Goal: Find specific page/section: Find specific page/section

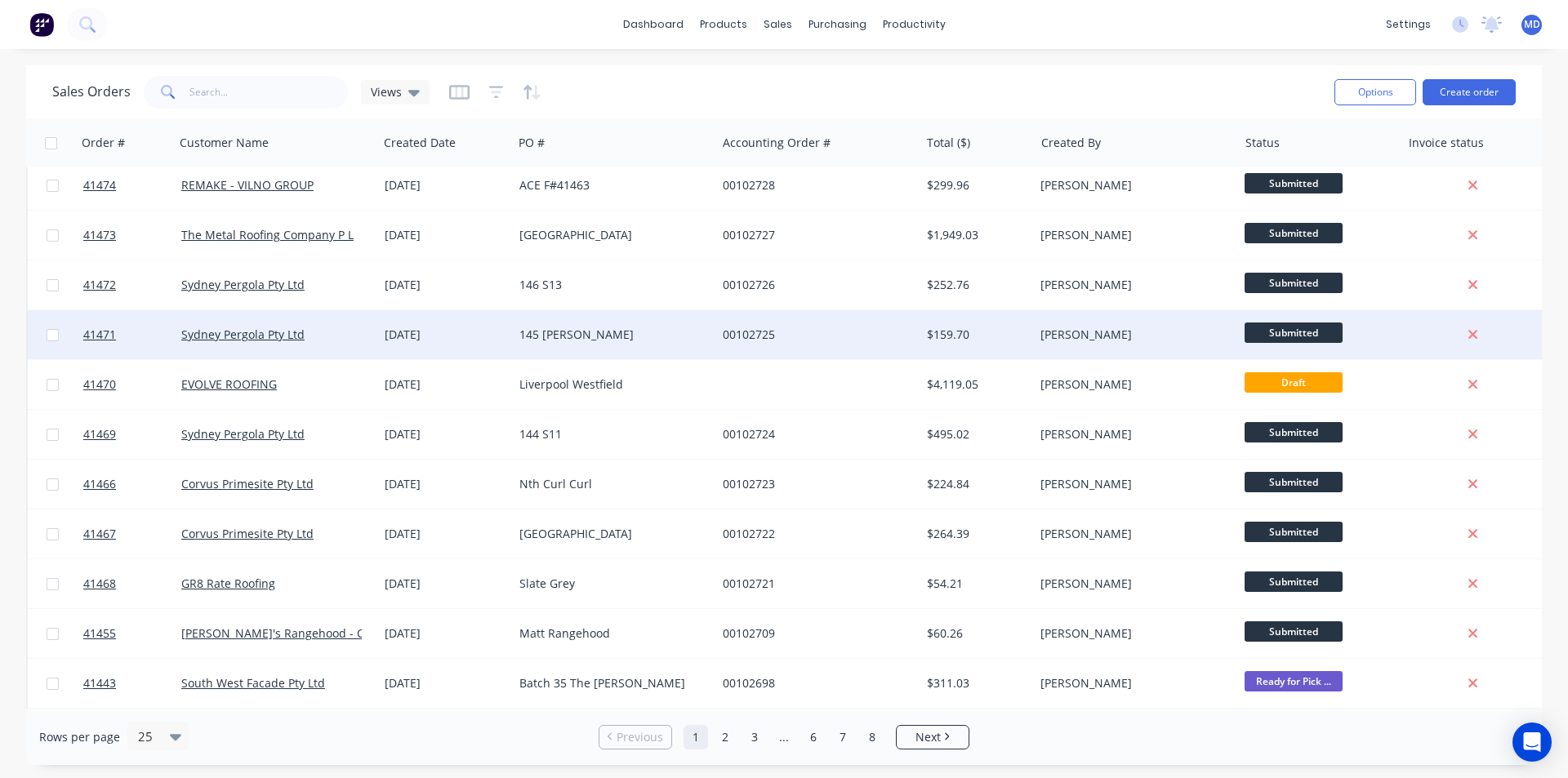
scroll to position [490, 0]
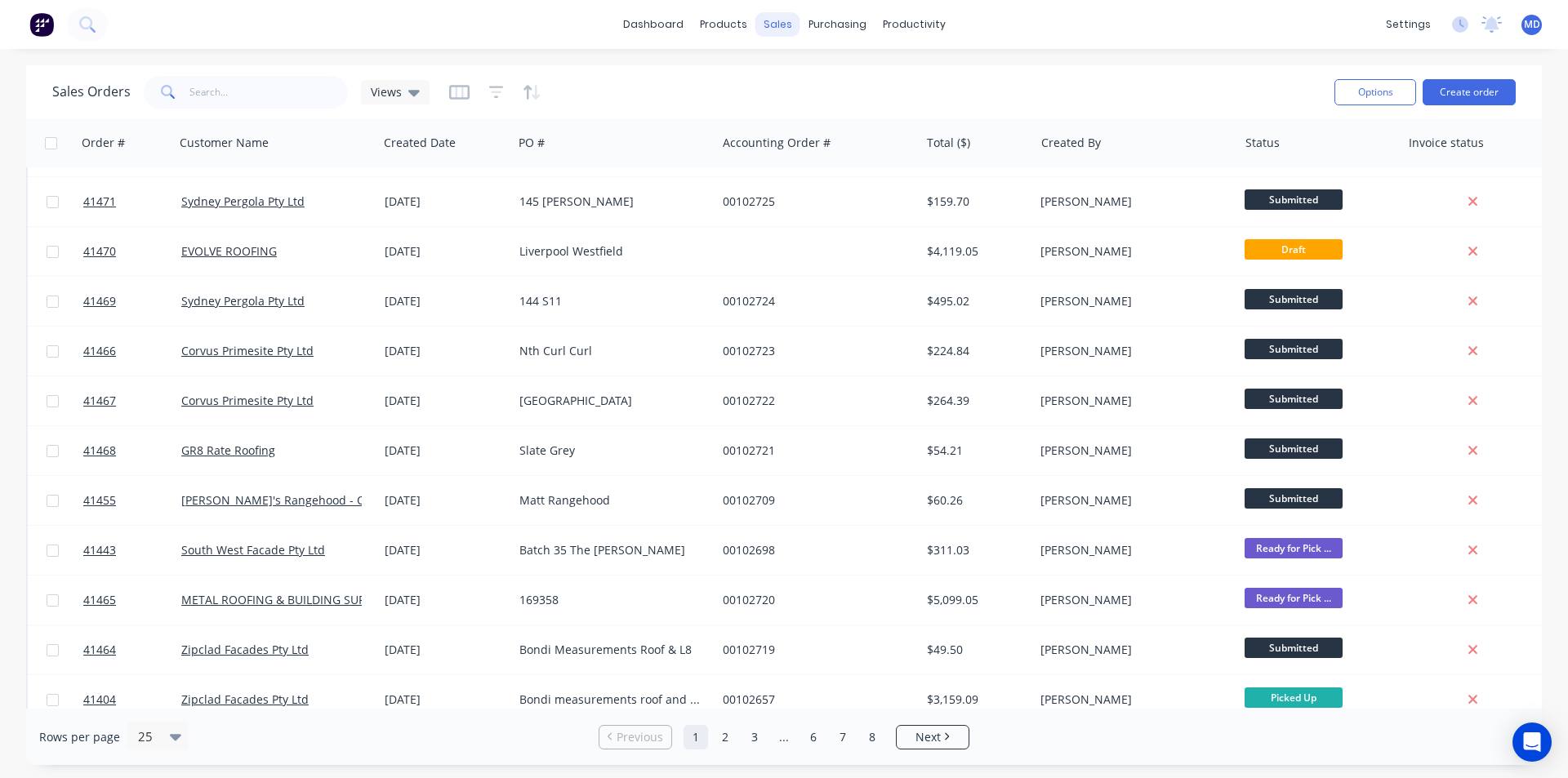
click at [778, 19] on div "sales" at bounding box center [778, 25] width 45 height 25
drag, startPoint x: 829, startPoint y: 110, endPoint x: 798, endPoint y: 104, distance: 31.6
click at [830, 110] on div "Customers" at bounding box center [834, 111] width 58 height 15
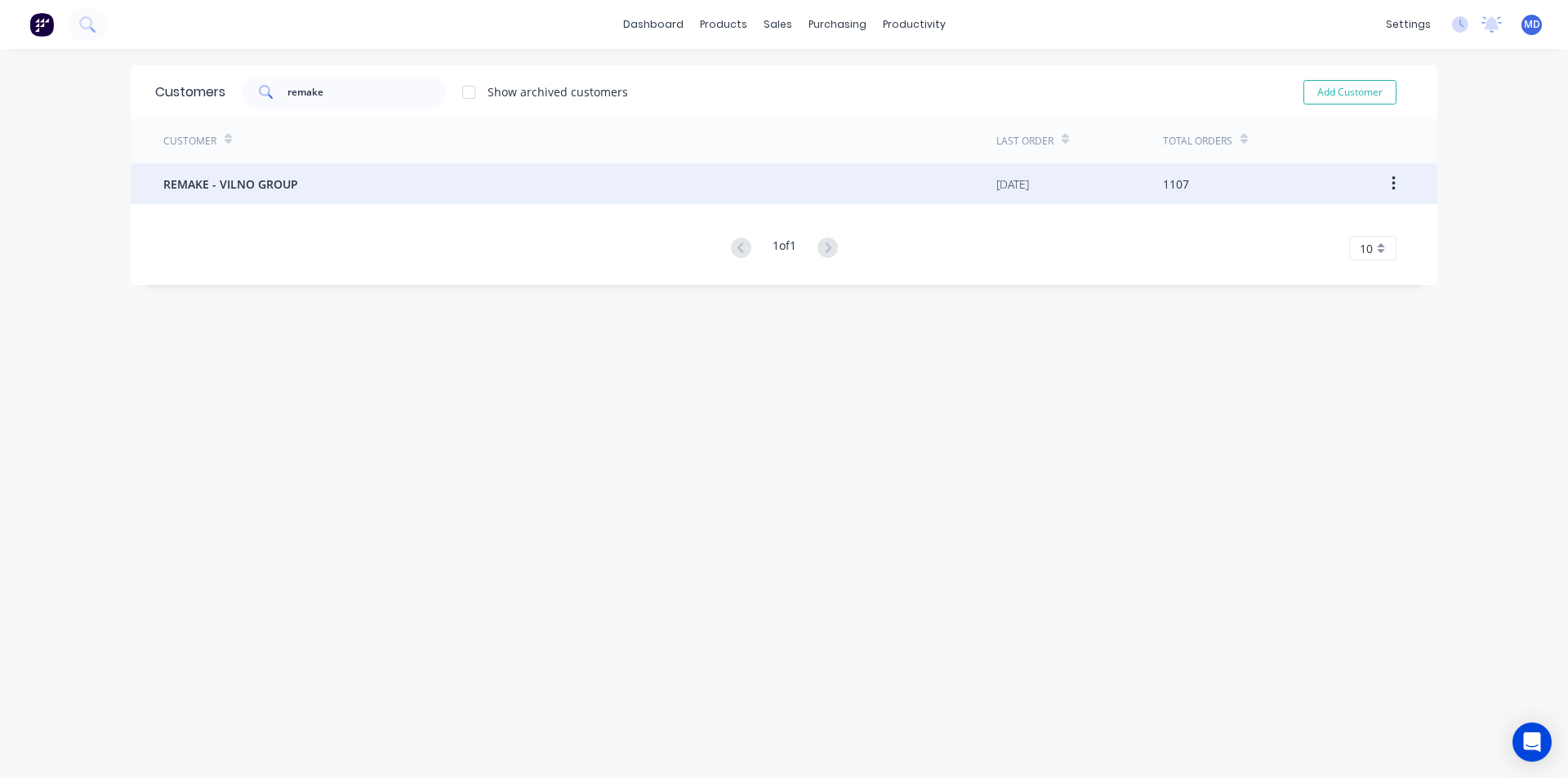
click at [253, 185] on span "REMAKE - VILNO GROUP" at bounding box center [231, 183] width 135 height 17
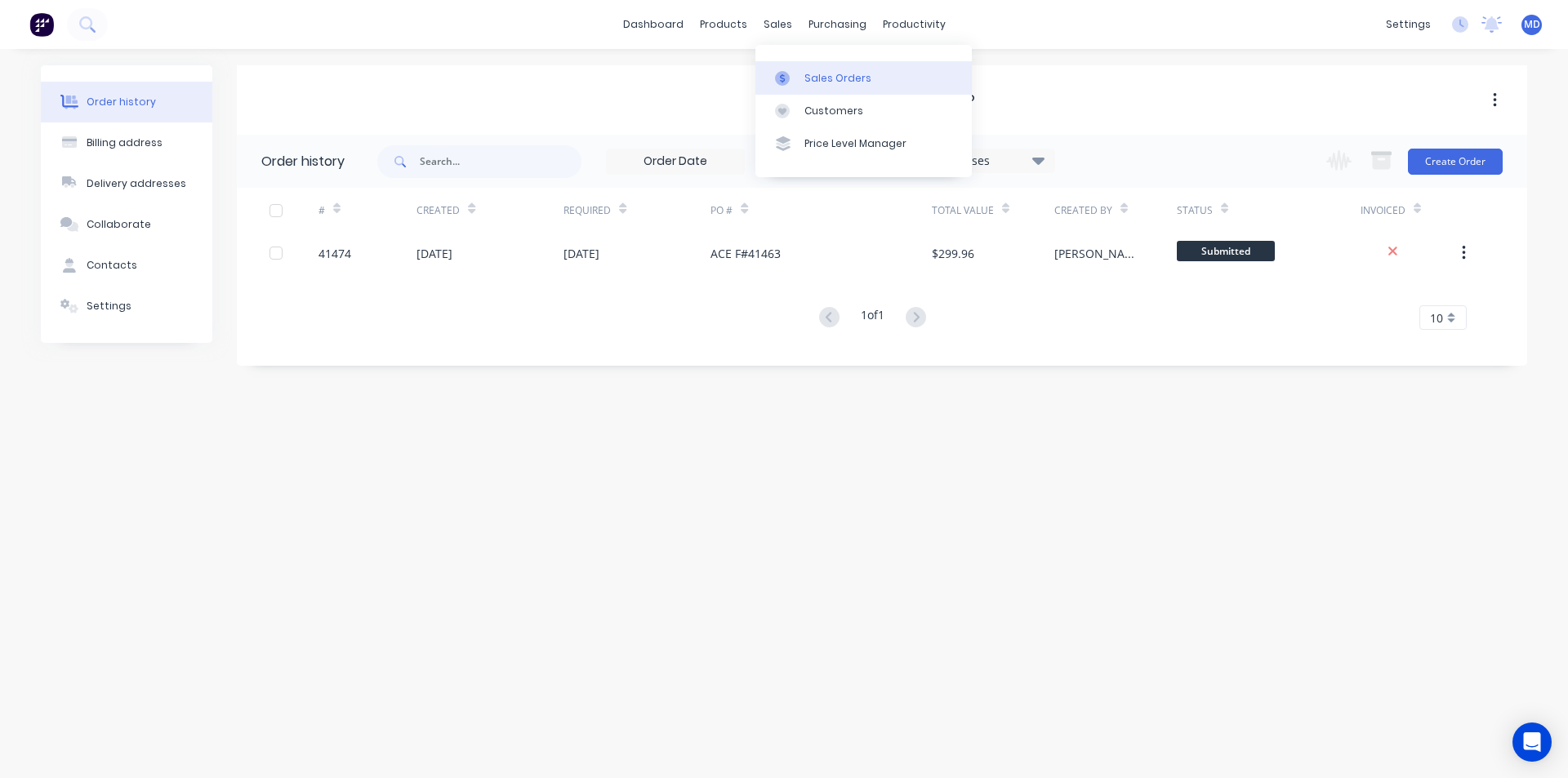
click at [832, 73] on div "Sales Orders" at bounding box center [838, 78] width 67 height 15
